Goal: Find contact information: Find contact information

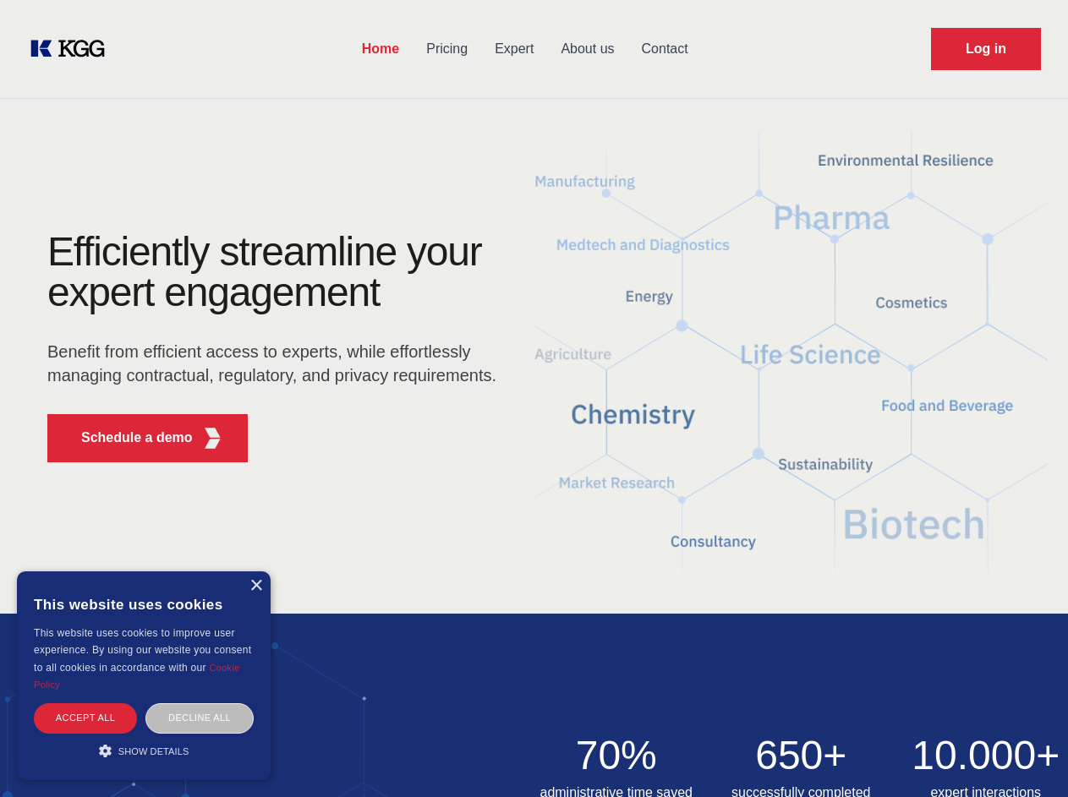
click at [533, 398] on div "Efficiently streamline your expert engagement Benefit from efficient access to …" at bounding box center [277, 354] width 514 height 244
click at [127, 438] on p "Schedule a demo" at bounding box center [137, 438] width 112 height 20
click at [255, 586] on div "× This website uses cookies This website uses cookies to improve user experienc…" at bounding box center [144, 675] width 254 height 209
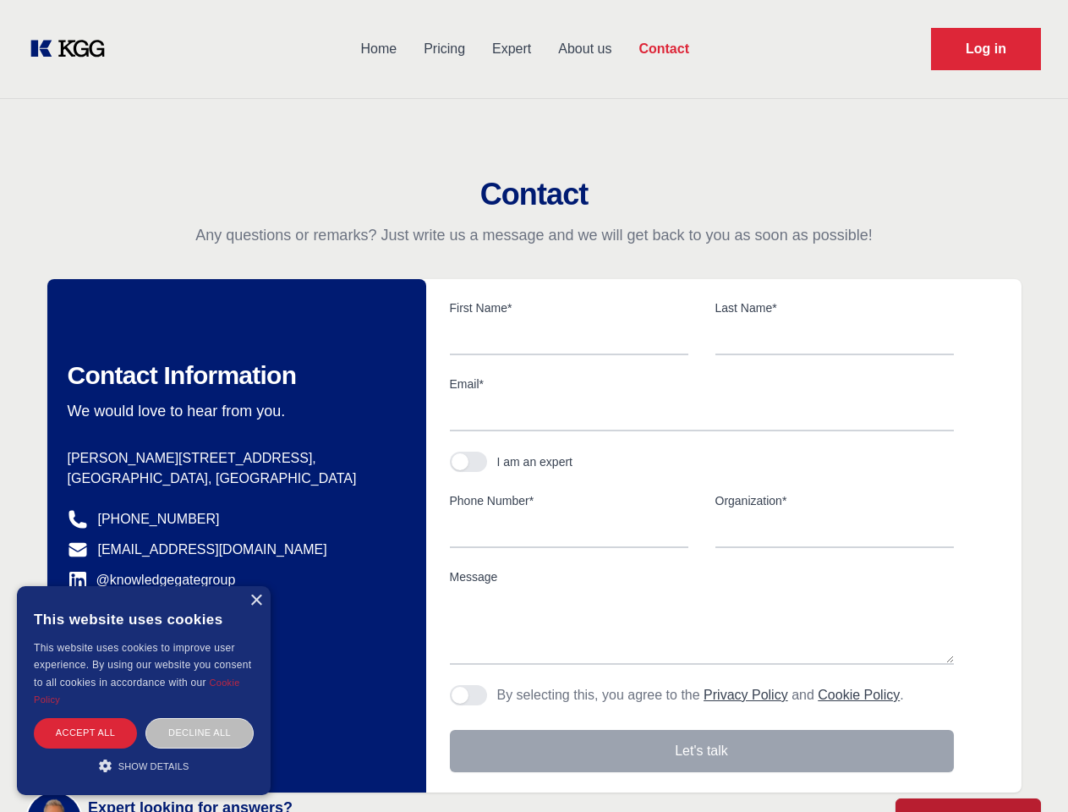
click at [85, 718] on div "Accept all" at bounding box center [85, 733] width 103 height 30
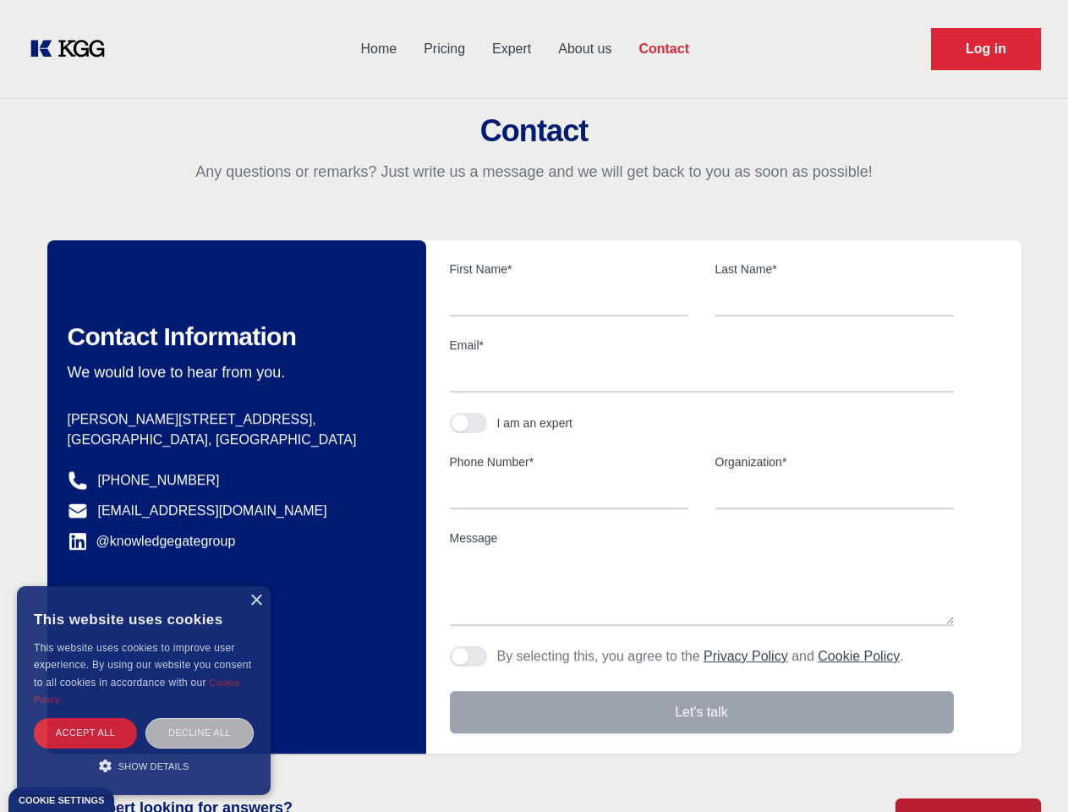
click at [200, 718] on div "Decline all" at bounding box center [199, 733] width 108 height 30
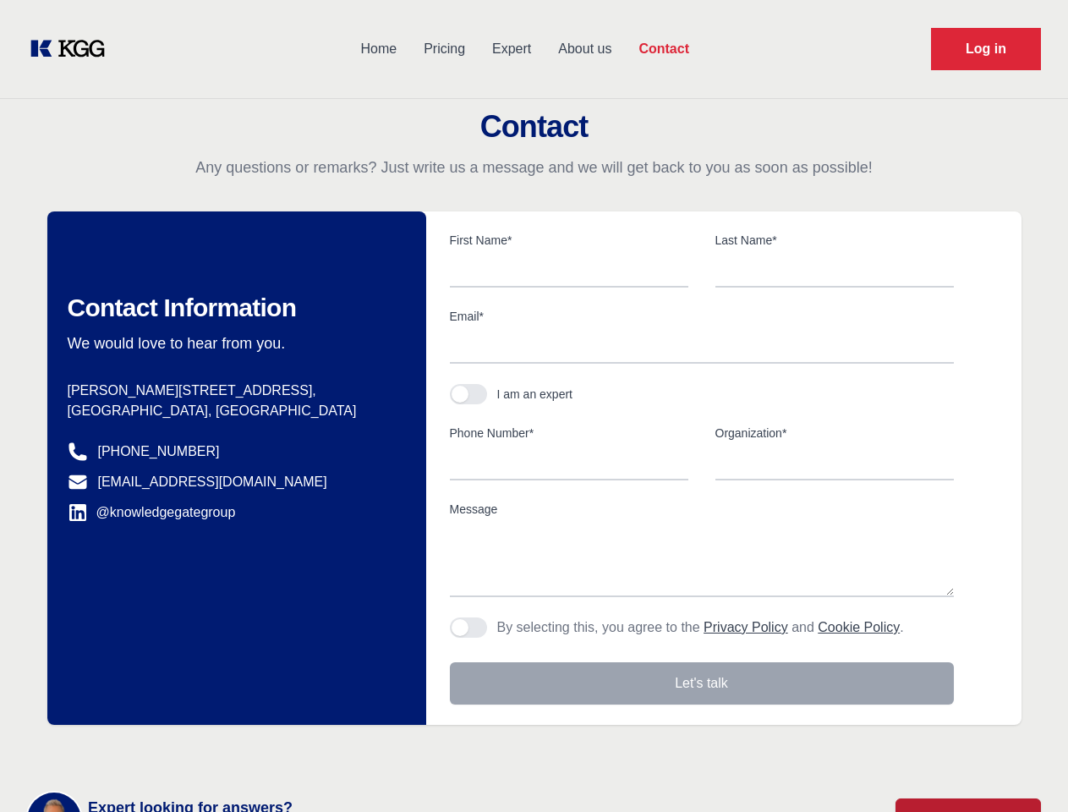
click at [144, 751] on main "Contact Any questions or remarks? Just write us a message and we will get back …" at bounding box center [534, 440] width 1068 height 880
